Goal: Task Accomplishment & Management: Manage account settings

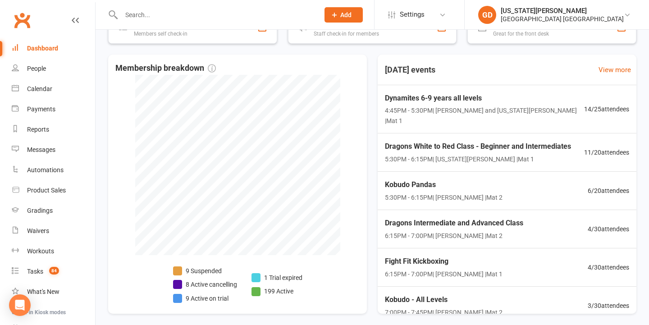
click at [258, 19] on input "text" at bounding box center [216, 15] width 194 height 13
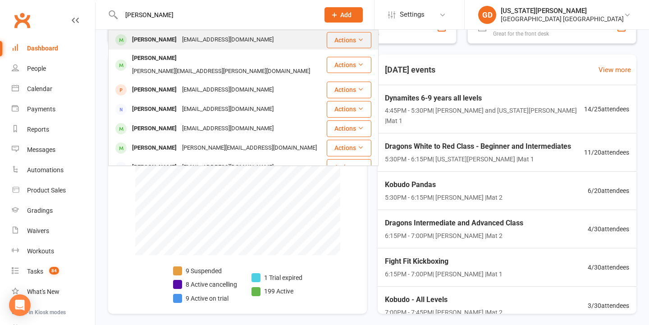
type input "[PERSON_NAME]"
click at [216, 38] on div "[EMAIL_ADDRESS][DOMAIN_NAME]" at bounding box center [227, 39] width 97 height 13
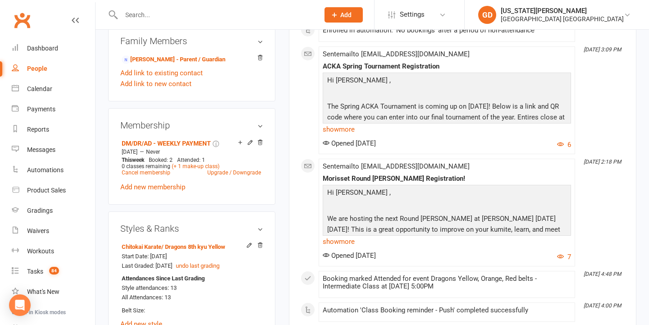
scroll to position [582, 0]
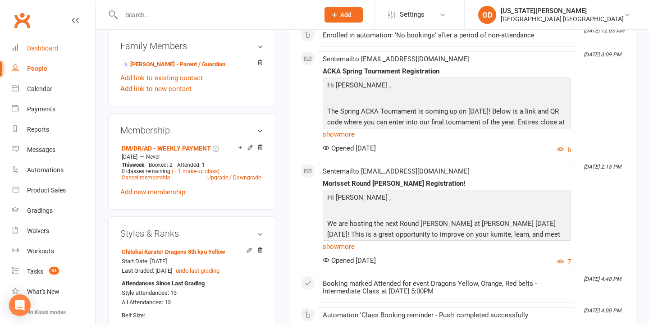
click at [63, 51] on link "Dashboard" at bounding box center [53, 48] width 83 height 20
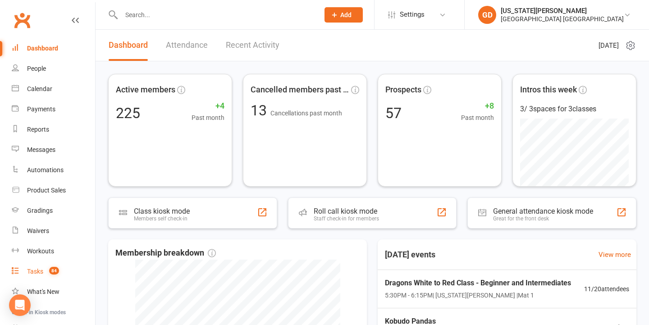
click at [31, 269] on div "Tasks" at bounding box center [35, 271] width 16 height 7
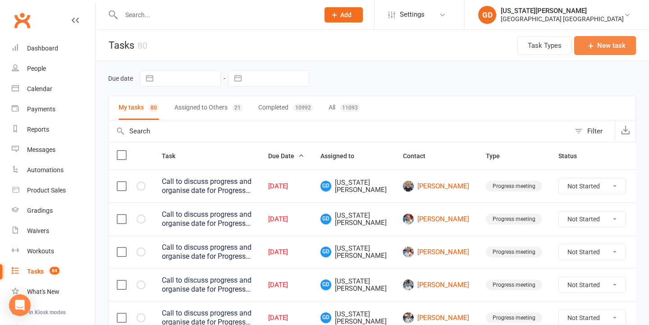
click at [599, 43] on button "New task" at bounding box center [605, 45] width 62 height 19
select select "48620"
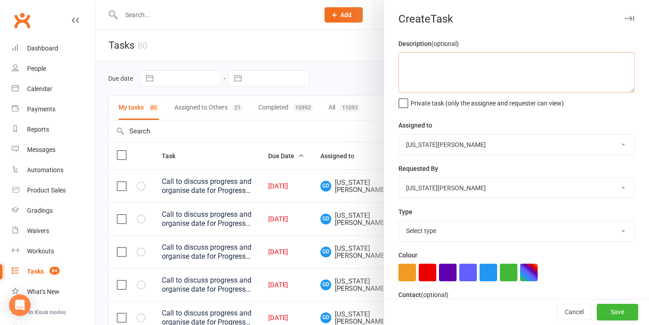
click at [453, 89] on textarea at bounding box center [516, 72] width 236 height 41
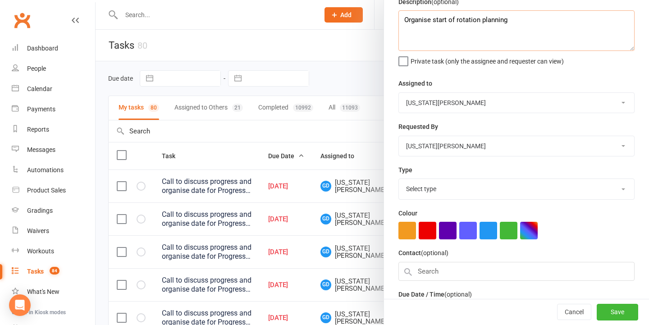
scroll to position [49, 0]
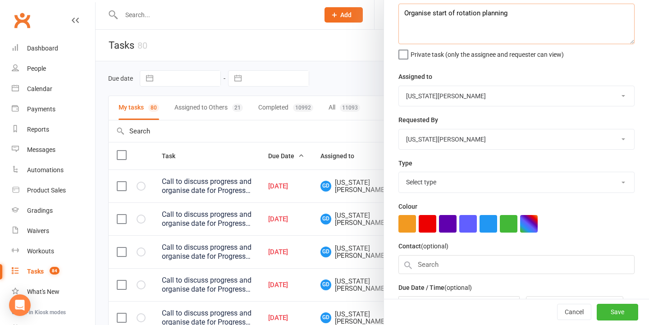
type textarea "Organise start of rotation planning"
select select "18411"
click at [541, 35] on textarea "Organise start of rotation planning" at bounding box center [516, 24] width 236 height 41
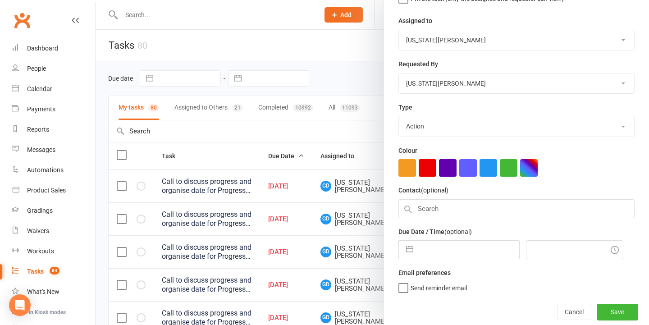
scroll to position [104, 0]
type textarea "Organise start of rotation planning with [PERSON_NAME]"
select select "8"
select select "2025"
select select "9"
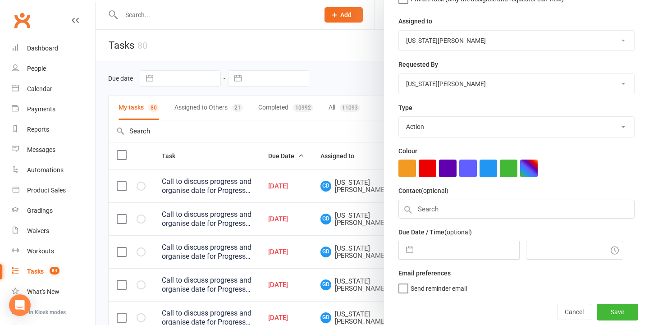
select select "2025"
select select "10"
select select "2025"
click at [458, 255] on input "text" at bounding box center [468, 250] width 101 height 18
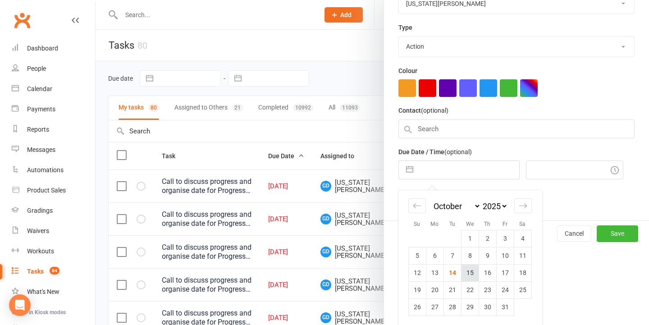
scroll to position [184, 0]
click at [462, 271] on td "15" at bounding box center [470, 273] width 18 height 17
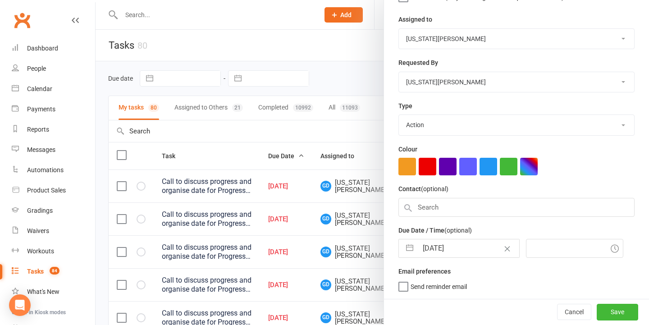
type input "[DATE]"
type input "5:45pm"
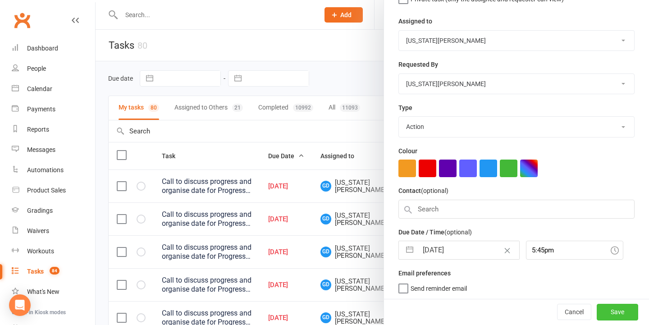
click at [606, 310] on button "Save" at bounding box center [617, 312] width 41 height 16
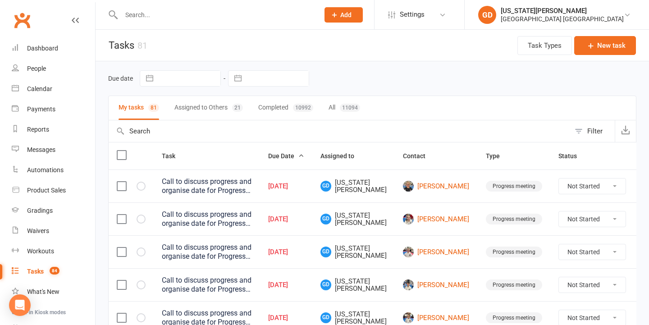
click at [236, 15] on input "text" at bounding box center [216, 15] width 194 height 13
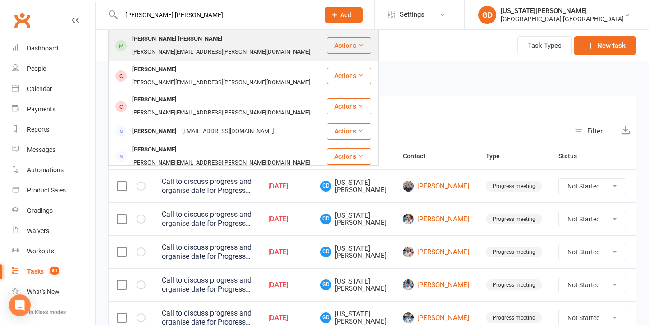
type input "[PERSON_NAME] [PERSON_NAME]"
click at [231, 47] on div "[PERSON_NAME] Farrar [EMAIL_ADDRESS][PERSON_NAME][DOMAIN_NAME]" at bounding box center [217, 46] width 217 height 30
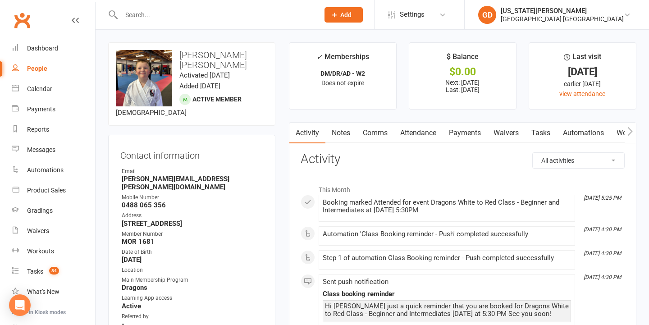
scroll to position [0, 0]
click at [415, 127] on link "Attendance" at bounding box center [418, 133] width 49 height 21
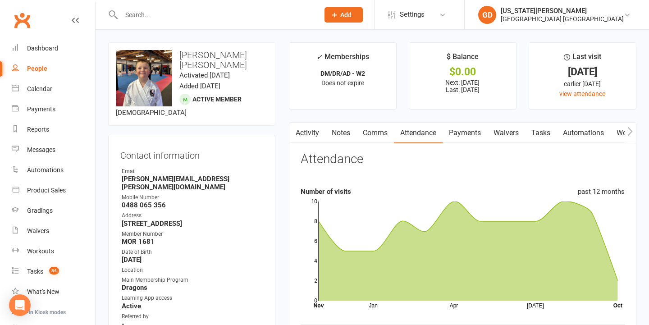
click at [218, 15] on input "text" at bounding box center [216, 15] width 194 height 13
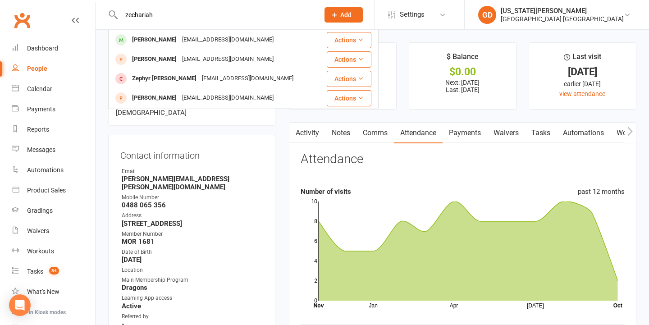
type input "[DEMOGRAPHIC_DATA]"
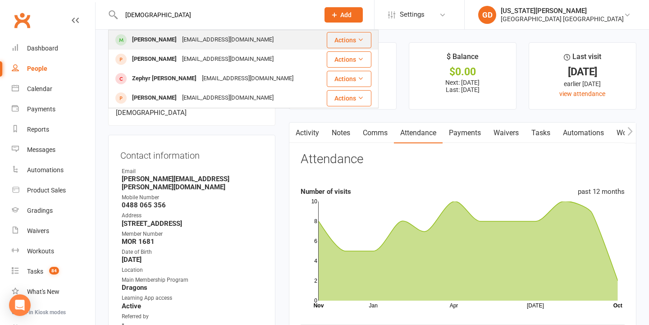
drag, startPoint x: 222, startPoint y: 2, endPoint x: 229, endPoint y: 43, distance: 41.6
click at [229, 43] on div "[EMAIL_ADDRESS][DOMAIN_NAME]" at bounding box center [227, 39] width 97 height 13
